Goal: Find specific page/section: Find specific page/section

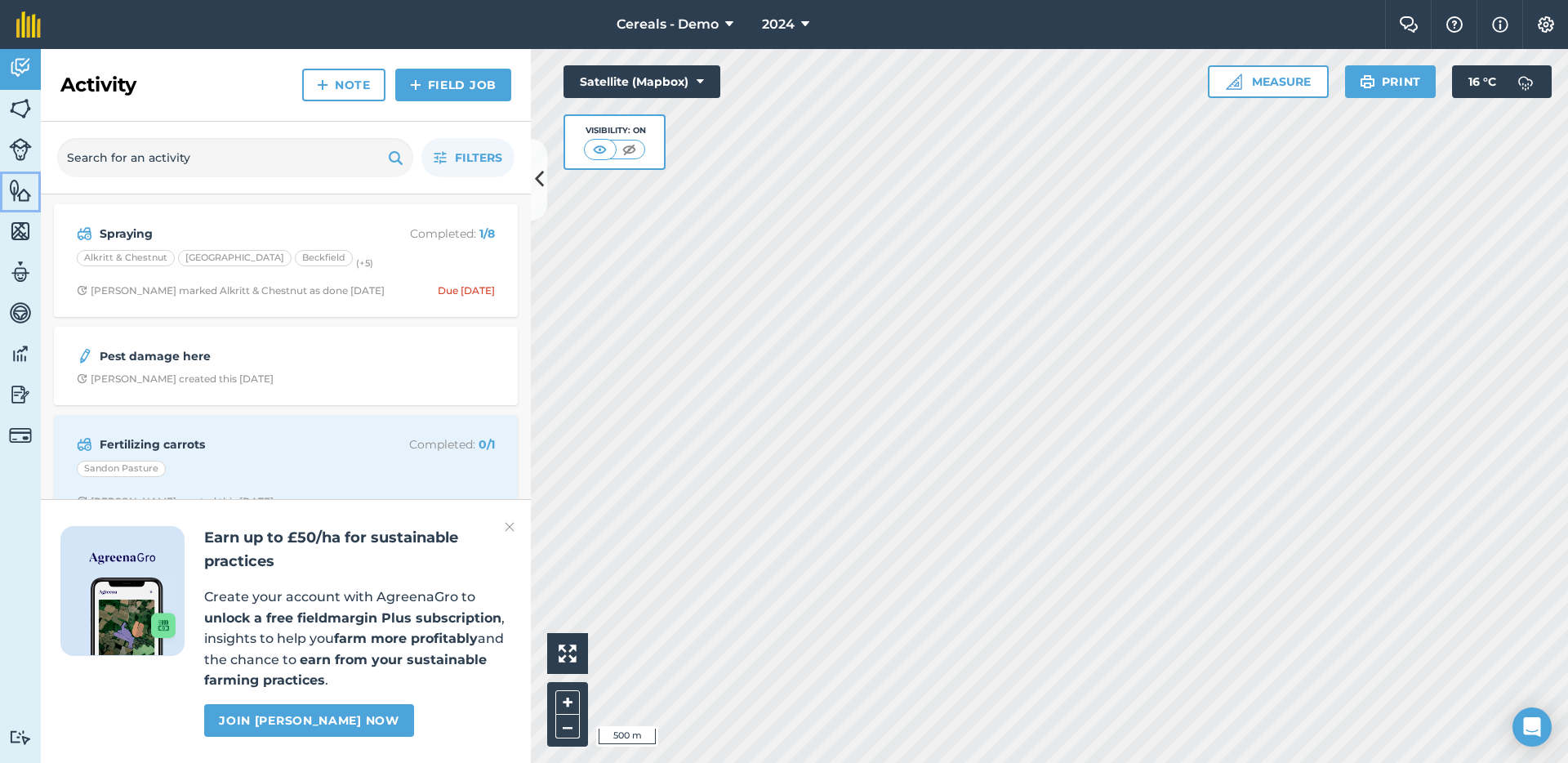
click at [19, 190] on img at bounding box center [21, 190] width 23 height 25
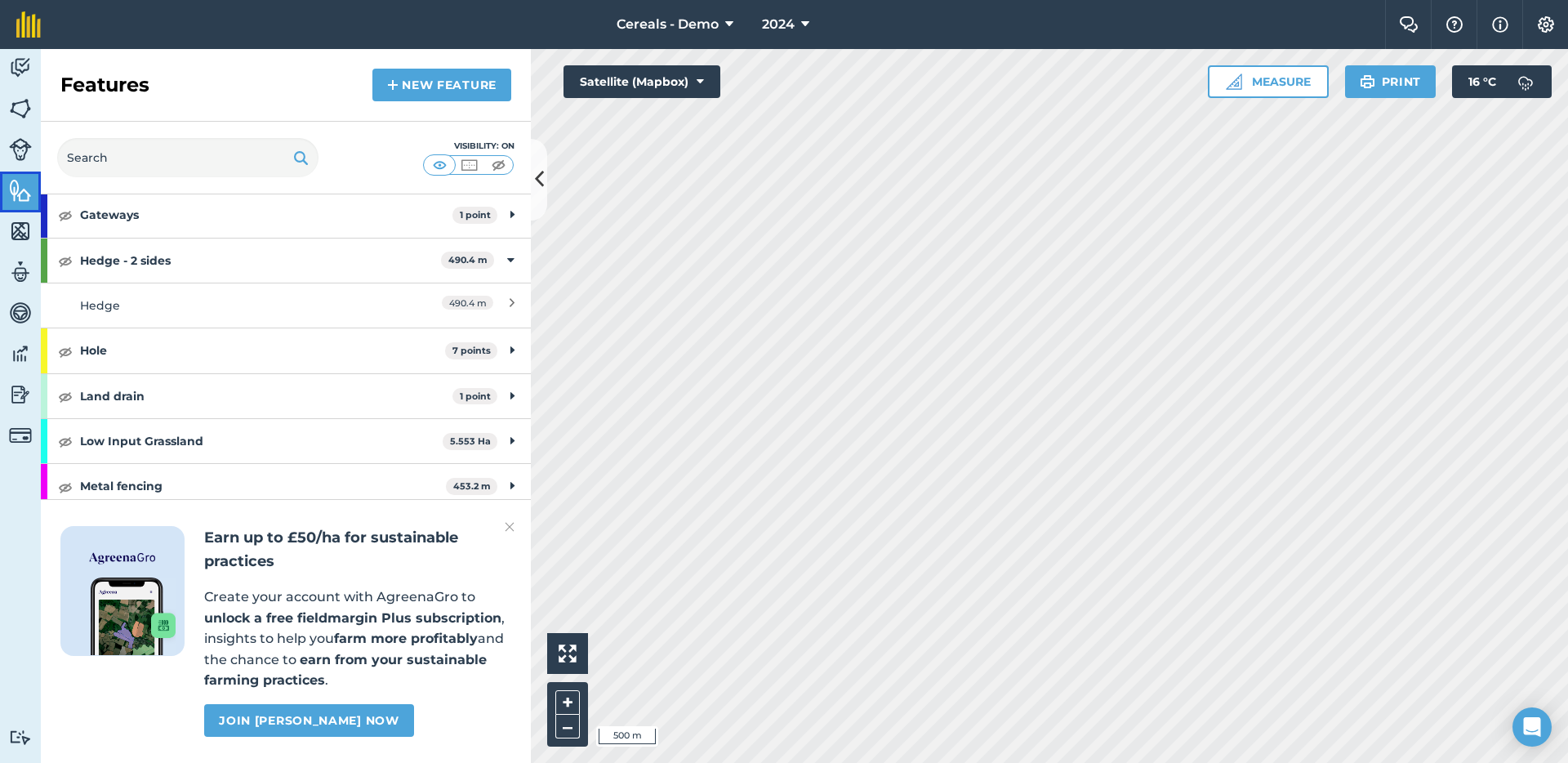
scroll to position [522, 0]
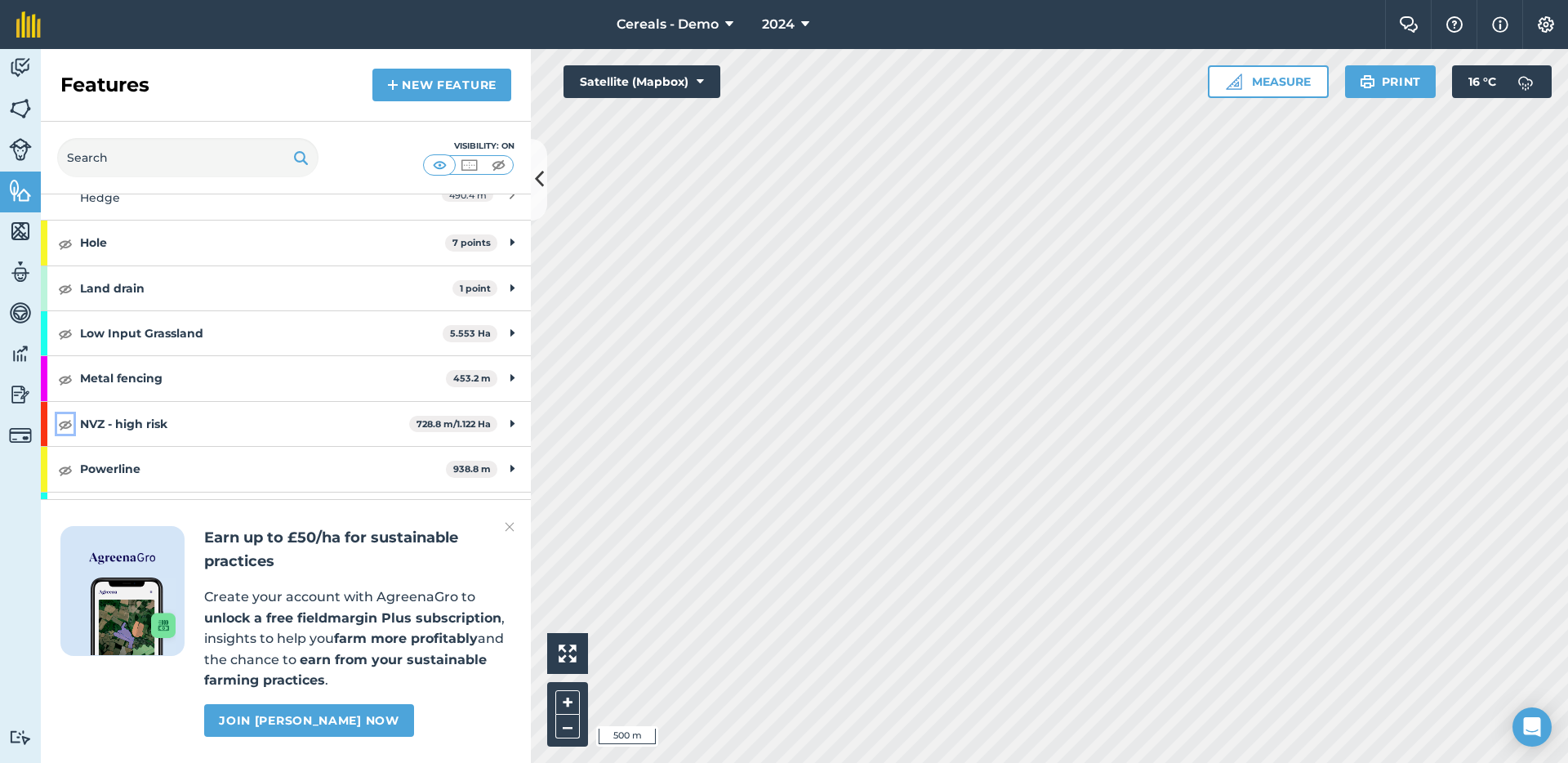
click at [66, 425] on img at bounding box center [65, 424] width 15 height 20
click at [197, 424] on strong "NVZ - high risk" at bounding box center [245, 424] width 329 height 44
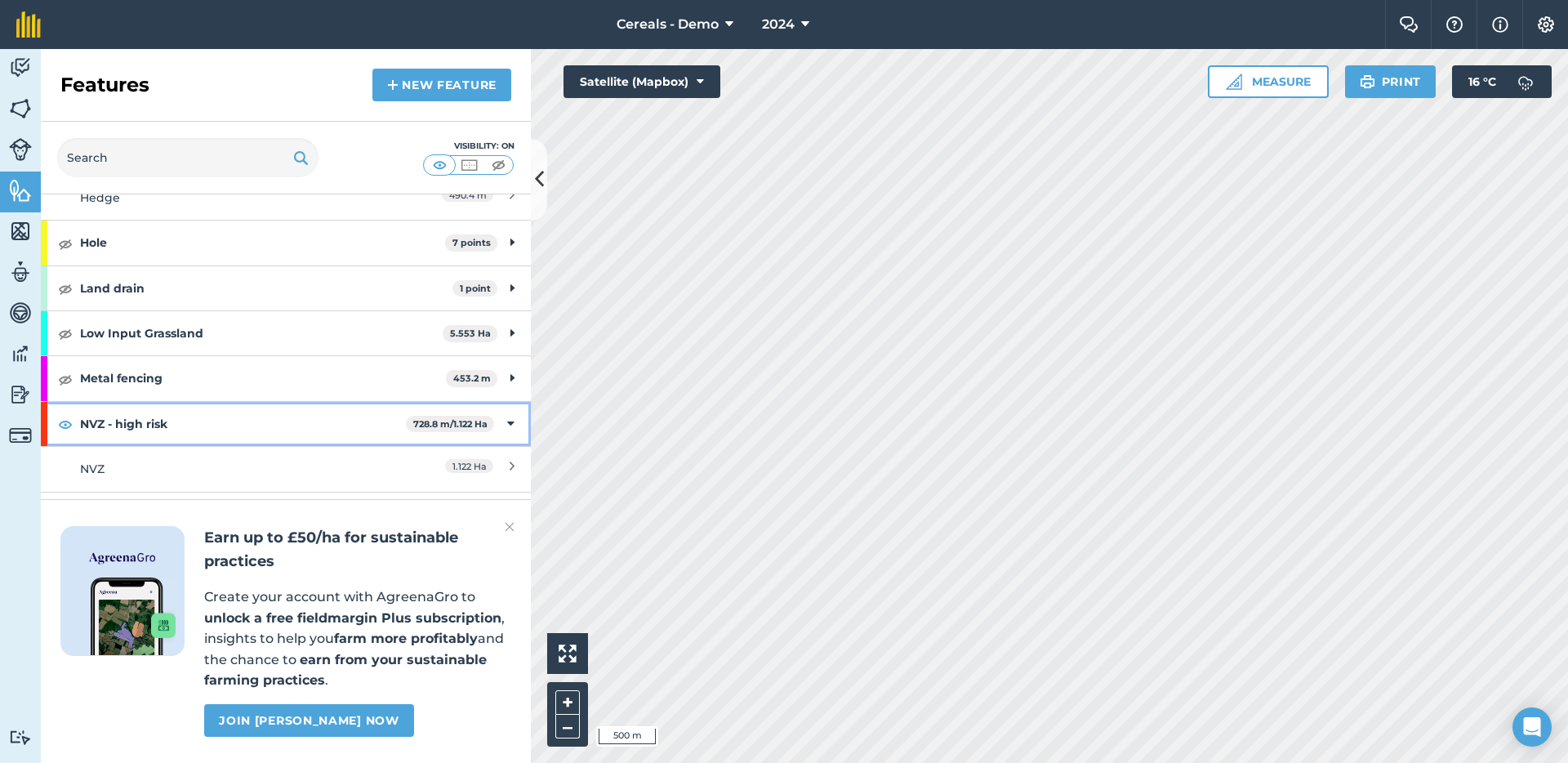
scroll to position [613, 0]
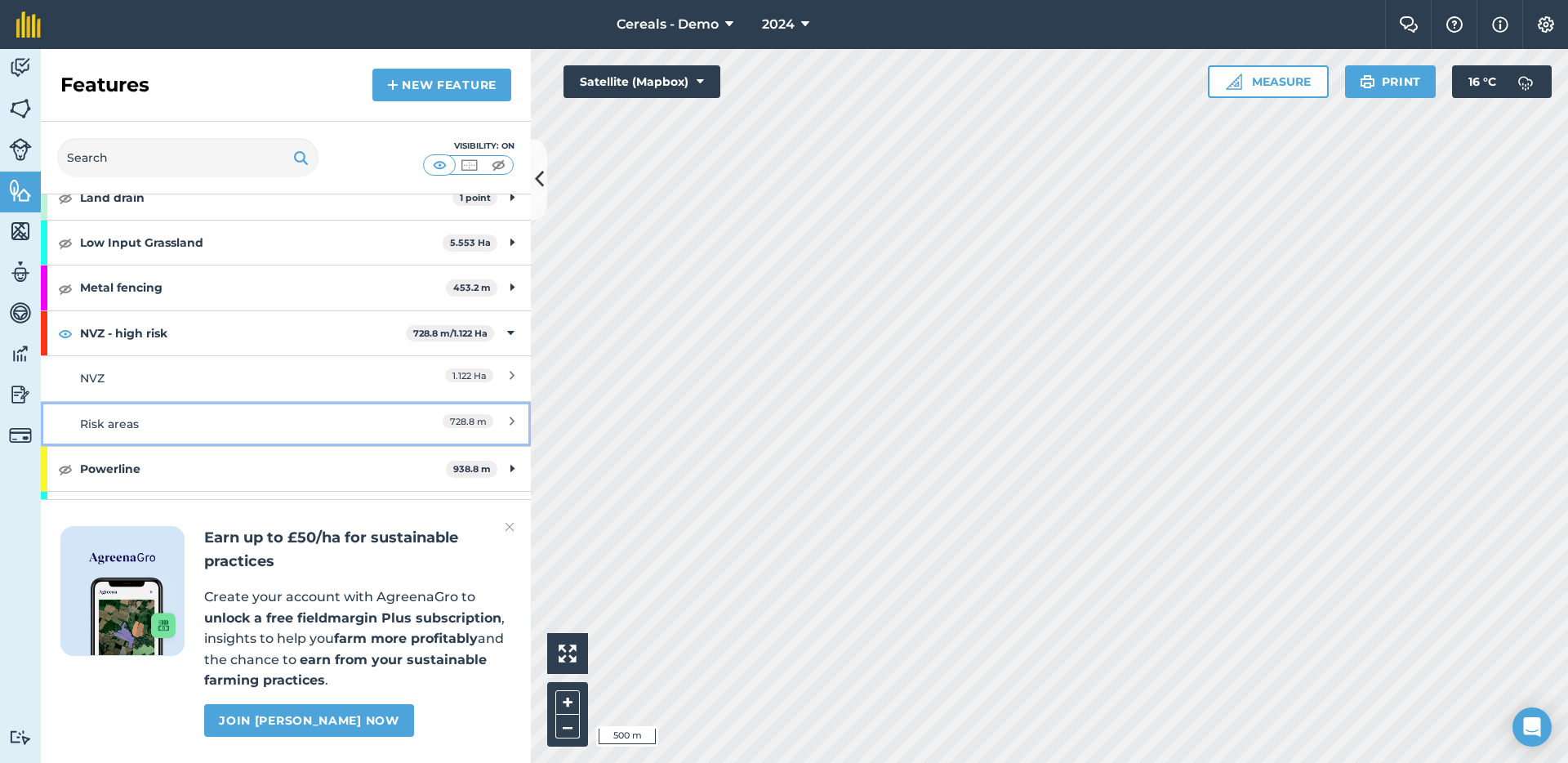
click at [209, 405] on link "Risk areas 728.8 m" at bounding box center [286, 424] width 490 height 45
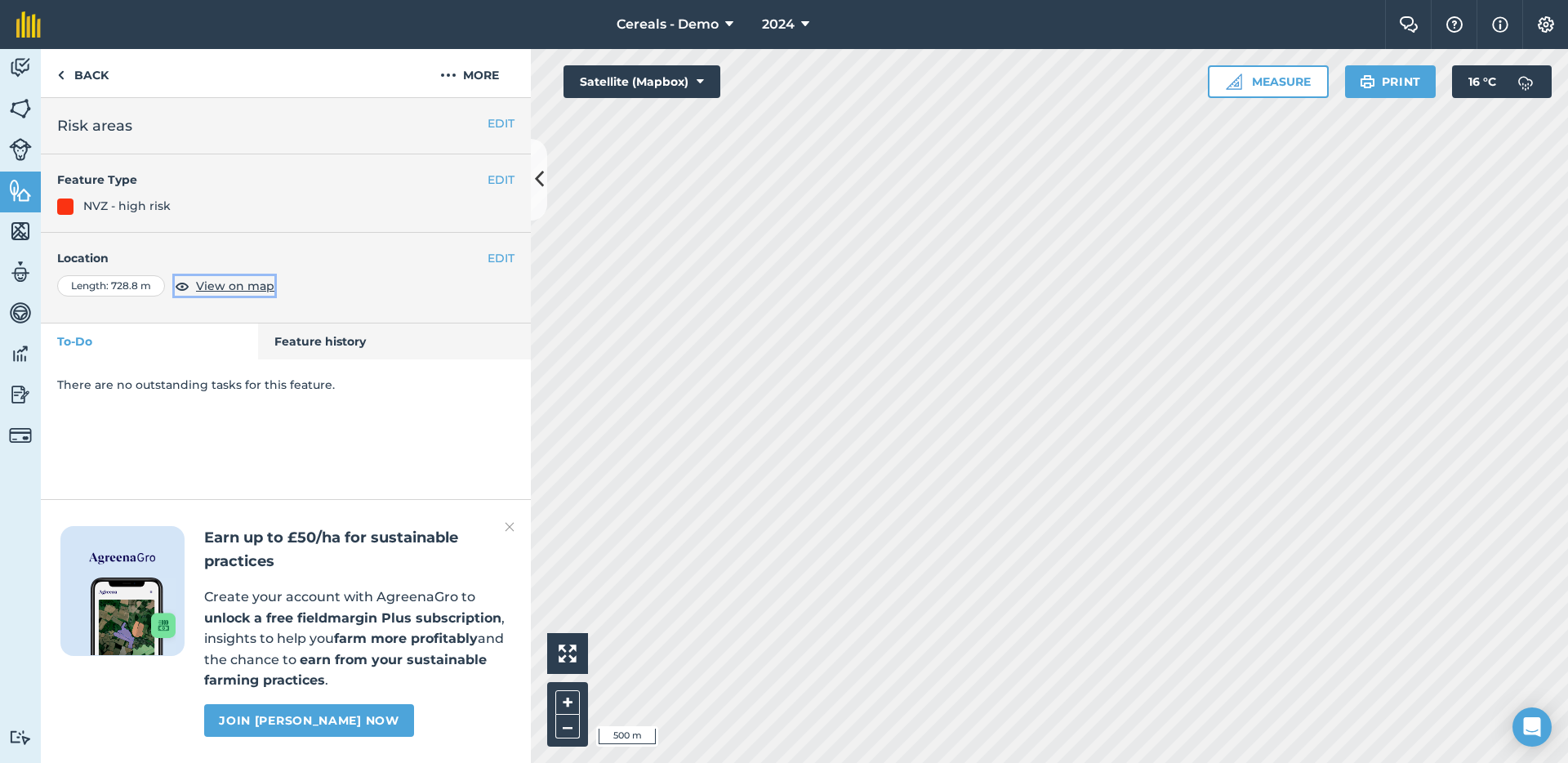
click at [255, 288] on span "View on map" at bounding box center [235, 286] width 78 height 18
click at [76, 53] on link "Back" at bounding box center [83, 73] width 84 height 48
